Goal: Entertainment & Leisure: Consume media (video, audio)

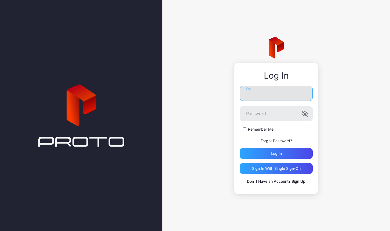
click at [261, 91] on input "Email" at bounding box center [276, 93] width 73 height 15
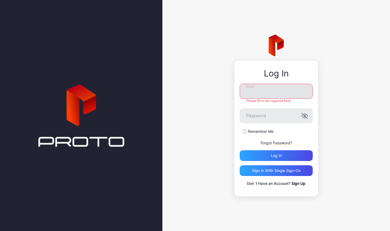
click at [272, 96] on input "Email" at bounding box center [276, 91] width 73 height 15
type input "**********"
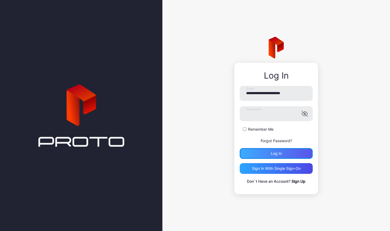
drag, startPoint x: 290, startPoint y: 154, endPoint x: 265, endPoint y: 127, distance: 37.1
click at [290, 154] on div "Log in" at bounding box center [276, 153] width 73 height 11
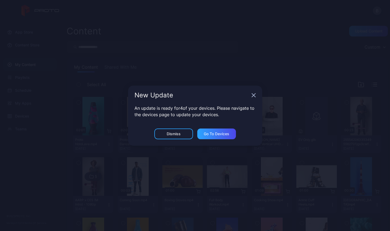
click at [253, 98] on div "New Update" at bounding box center [195, 95] width 134 height 19
click at [255, 94] on icon "button" at bounding box center [253, 94] width 3 height 3
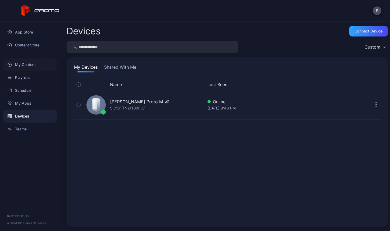
click at [34, 66] on div "My Content" at bounding box center [29, 64] width 53 height 13
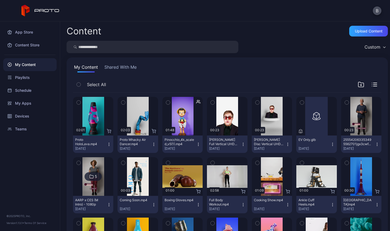
click at [128, 68] on button "Shared With Me" at bounding box center [120, 68] width 34 height 9
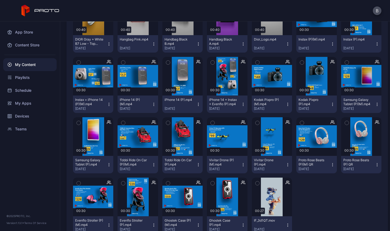
scroll to position [833, 0]
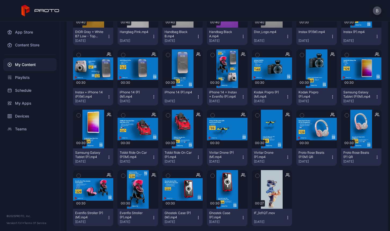
click at [375, 157] on icon "button" at bounding box center [377, 157] width 4 height 4
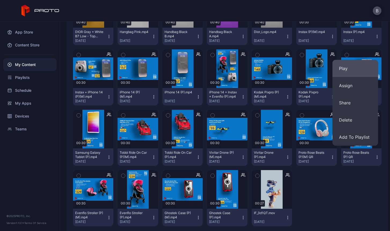
click at [344, 69] on button "Play" at bounding box center [356, 68] width 46 height 17
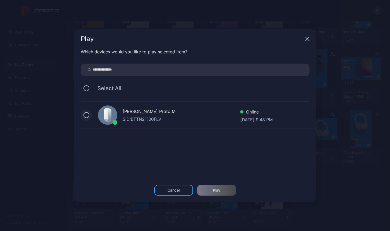
click at [88, 116] on button at bounding box center [87, 115] width 6 height 6
click at [217, 189] on div "Play" at bounding box center [217, 190] width 8 height 4
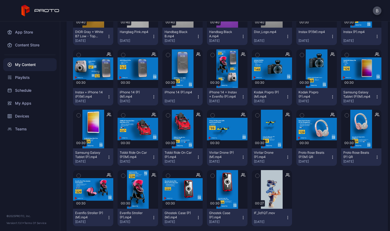
click at [375, 157] on icon "button" at bounding box center [377, 157] width 4 height 4
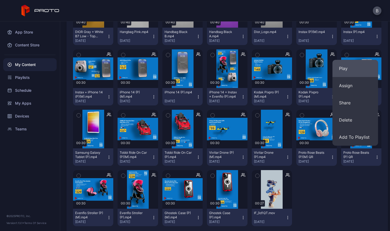
click at [350, 68] on button "Play" at bounding box center [356, 68] width 46 height 17
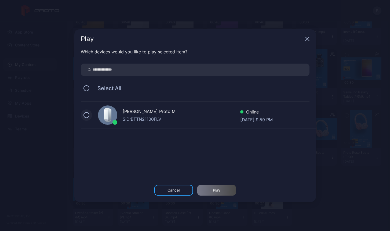
click at [86, 115] on button at bounding box center [87, 115] width 6 height 6
click at [217, 192] on div "Play" at bounding box center [217, 190] width 8 height 4
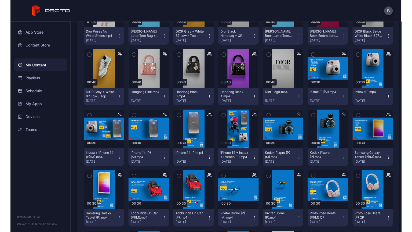
scroll to position [773, 0]
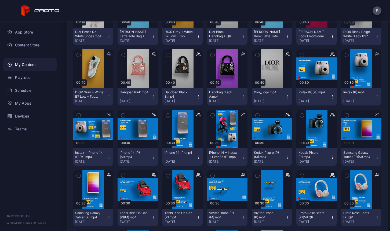
click at [377, 97] on icon "button" at bounding box center [377, 97] width 0 height 0
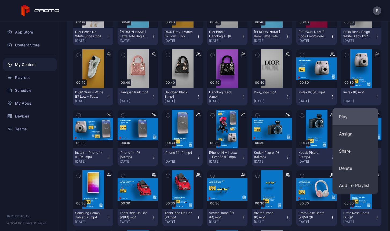
click at [348, 117] on button "Play" at bounding box center [356, 116] width 46 height 17
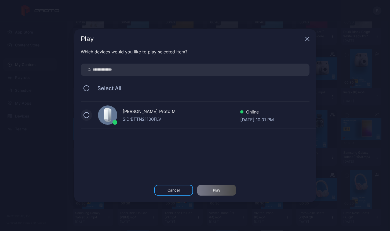
click at [88, 114] on button at bounding box center [87, 115] width 6 height 6
drag, startPoint x: 225, startPoint y: 189, endPoint x: 230, endPoint y: 185, distance: 6.4
click at [225, 189] on div "Play" at bounding box center [216, 190] width 39 height 11
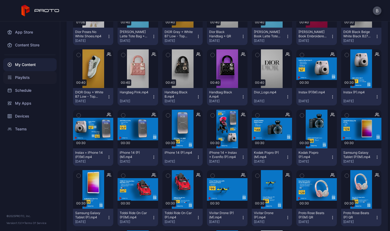
click at [25, 78] on div "Playlists" at bounding box center [29, 77] width 53 height 13
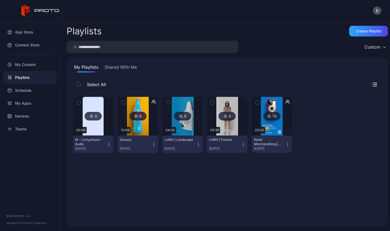
click at [153, 145] on icon "button" at bounding box center [154, 144] width 4 height 4
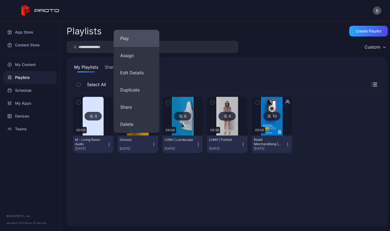
click at [128, 39] on button "Play" at bounding box center [137, 38] width 46 height 17
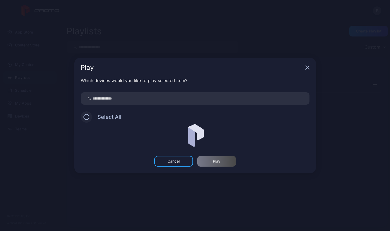
click at [87, 118] on button at bounding box center [87, 117] width 6 height 6
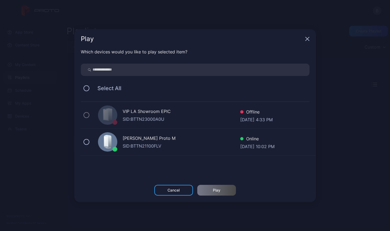
drag, startPoint x: 87, startPoint y: 142, endPoint x: 92, endPoint y: 143, distance: 5.5
click at [89, 141] on button at bounding box center [87, 142] width 6 height 6
drag, startPoint x: 217, startPoint y: 189, endPoint x: 227, endPoint y: 188, distance: 9.7
click at [218, 189] on div "Play" at bounding box center [217, 190] width 8 height 4
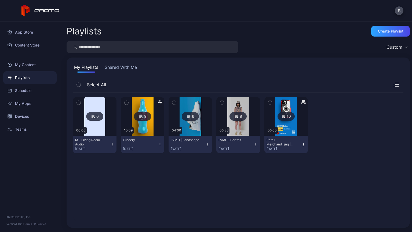
click at [302, 143] on icon "button" at bounding box center [304, 144] width 4 height 4
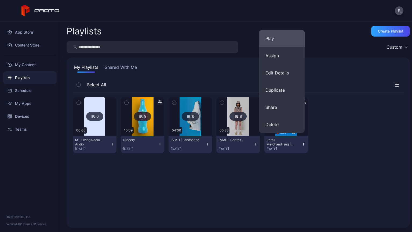
click at [276, 40] on button "Play" at bounding box center [282, 38] width 46 height 17
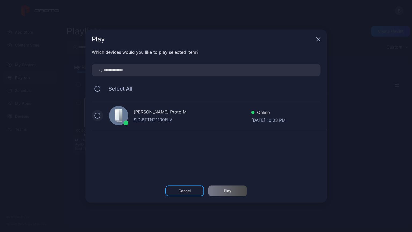
click at [97, 114] on button at bounding box center [98, 116] width 6 height 6
click at [230, 192] on div "Play" at bounding box center [228, 191] width 8 height 4
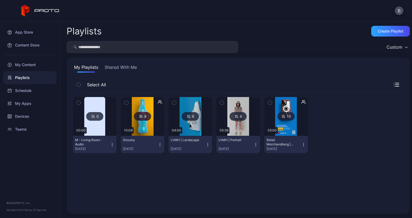
click at [254, 144] on icon "button" at bounding box center [256, 144] width 4 height 4
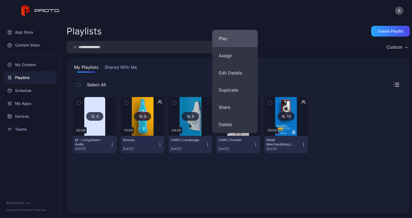
click at [220, 40] on button "Play" at bounding box center [235, 38] width 46 height 17
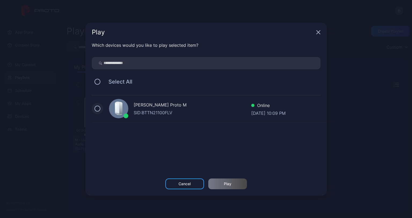
click at [98, 108] on button at bounding box center [98, 109] width 6 height 6
click at [235, 185] on div "Play" at bounding box center [227, 183] width 39 height 11
